Goal: Information Seeking & Learning: Learn about a topic

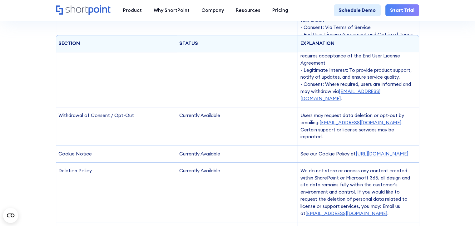
scroll to position [344, 0]
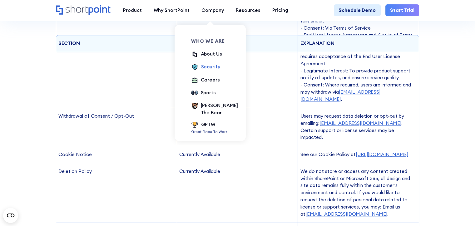
click at [211, 67] on div "Security" at bounding box center [210, 66] width 19 height 7
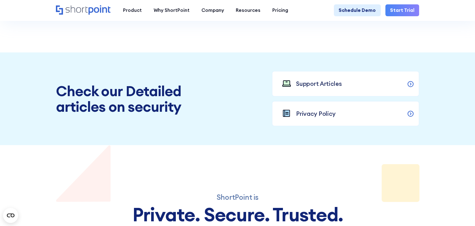
scroll to position [2005, 0]
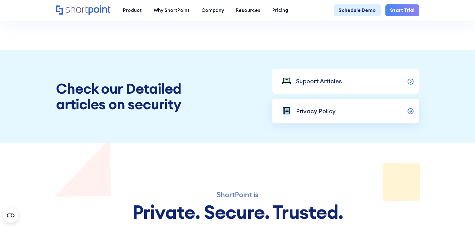
click at [304, 116] on p "Privacy Policy" at bounding box center [316, 111] width 40 height 9
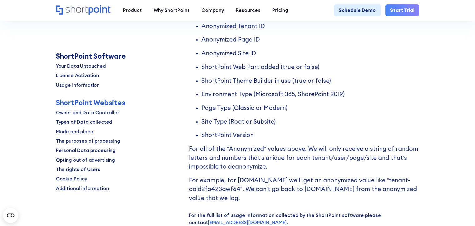
scroll to position [910, 0]
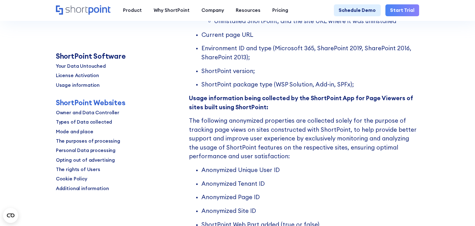
scroll to position [759, 0]
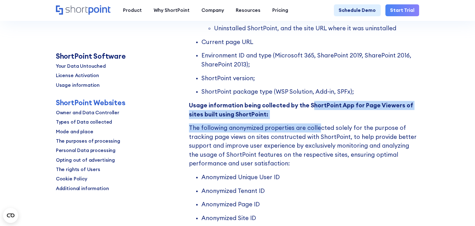
drag, startPoint x: 311, startPoint y: 105, endPoint x: 318, endPoint y: 119, distance: 15.4
click at [318, 119] on div "ShortPoint Software Usage information ShortPoint only sends the counters' data …" at bounding box center [304, 91] width 231 height 625
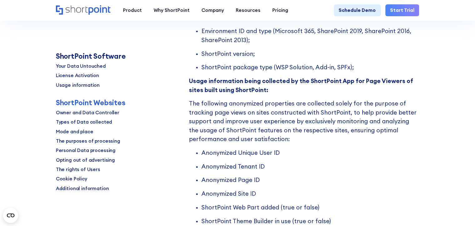
scroll to position [784, 0]
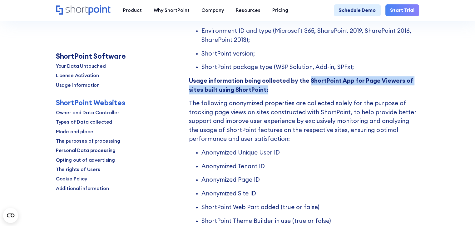
drag, startPoint x: 309, startPoint y: 79, endPoint x: 314, endPoint y: 92, distance: 13.8
click at [314, 92] on p "Usage information being collected by the ShortPoint App for Page Viewers of sit…" at bounding box center [304, 85] width 231 height 18
copy strong "ShortPoint App for Page Viewers of sites built using ShortPoint:"
